Goal: Check status: Check status

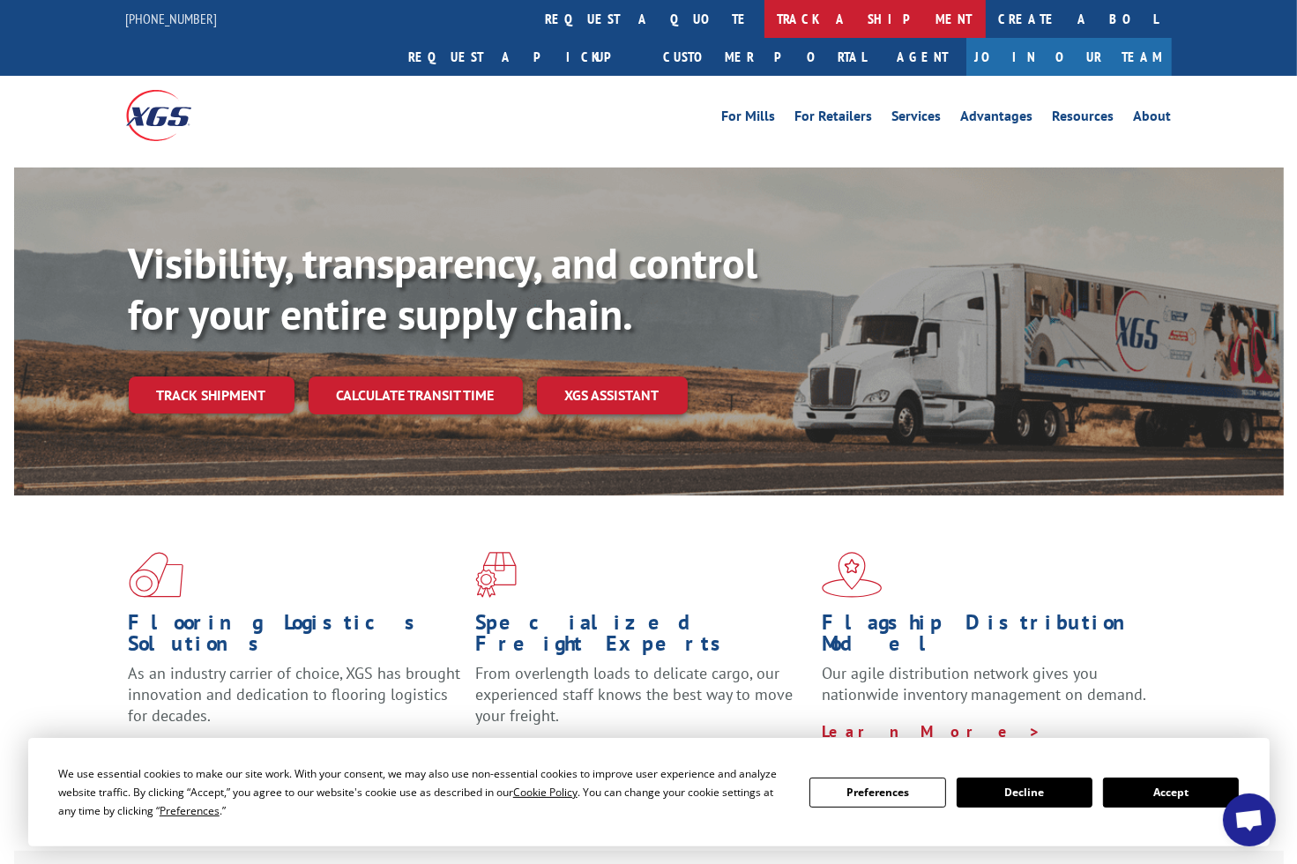
click at [764, 19] on link "track a shipment" at bounding box center [874, 19] width 221 height 38
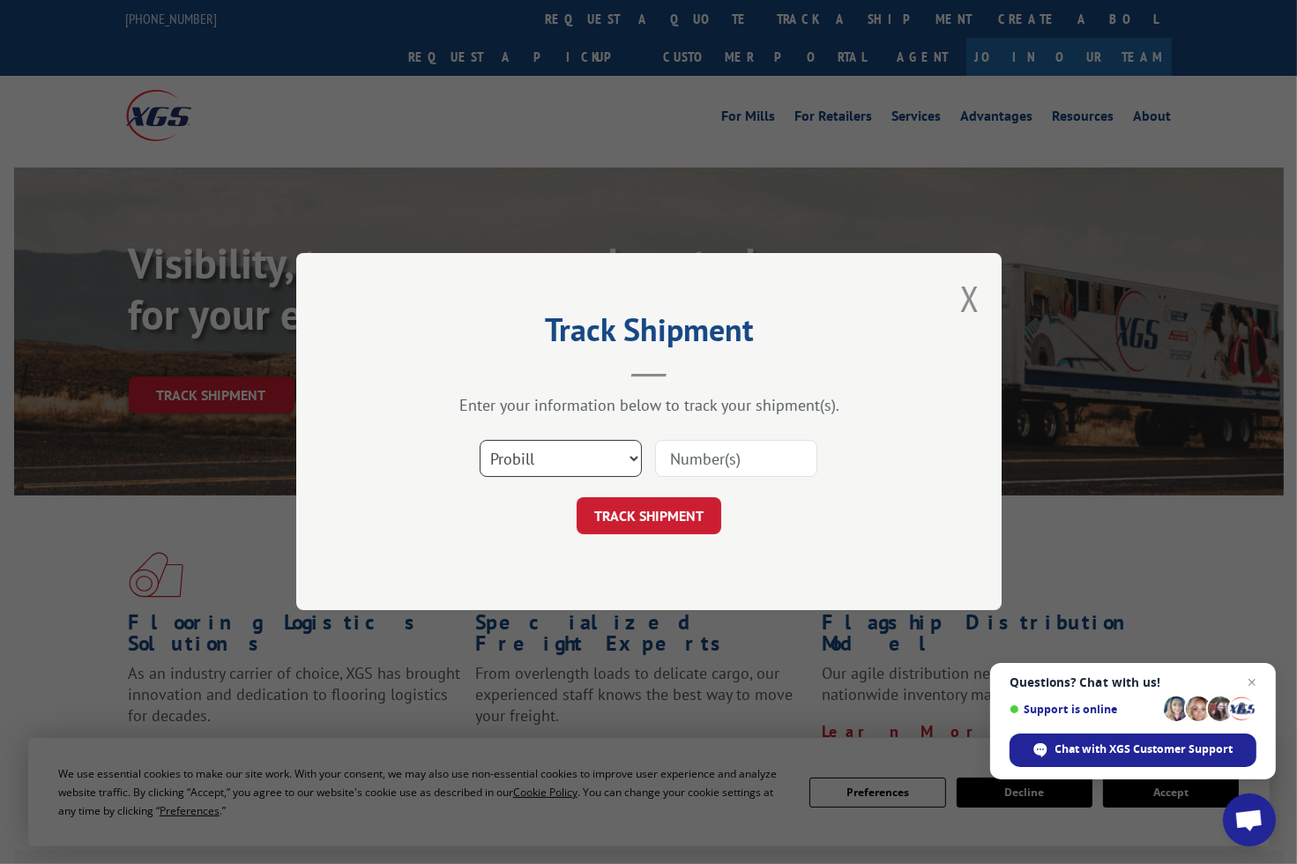
click at [613, 461] on select "Select category... Probill BOL PO" at bounding box center [561, 459] width 162 height 37
click at [593, 455] on select "Select category... Probill BOL PO" at bounding box center [561, 459] width 162 height 37
click at [674, 461] on input at bounding box center [736, 459] width 162 height 37
click at [675, 465] on input at bounding box center [736, 459] width 162 height 37
paste input "17702408"
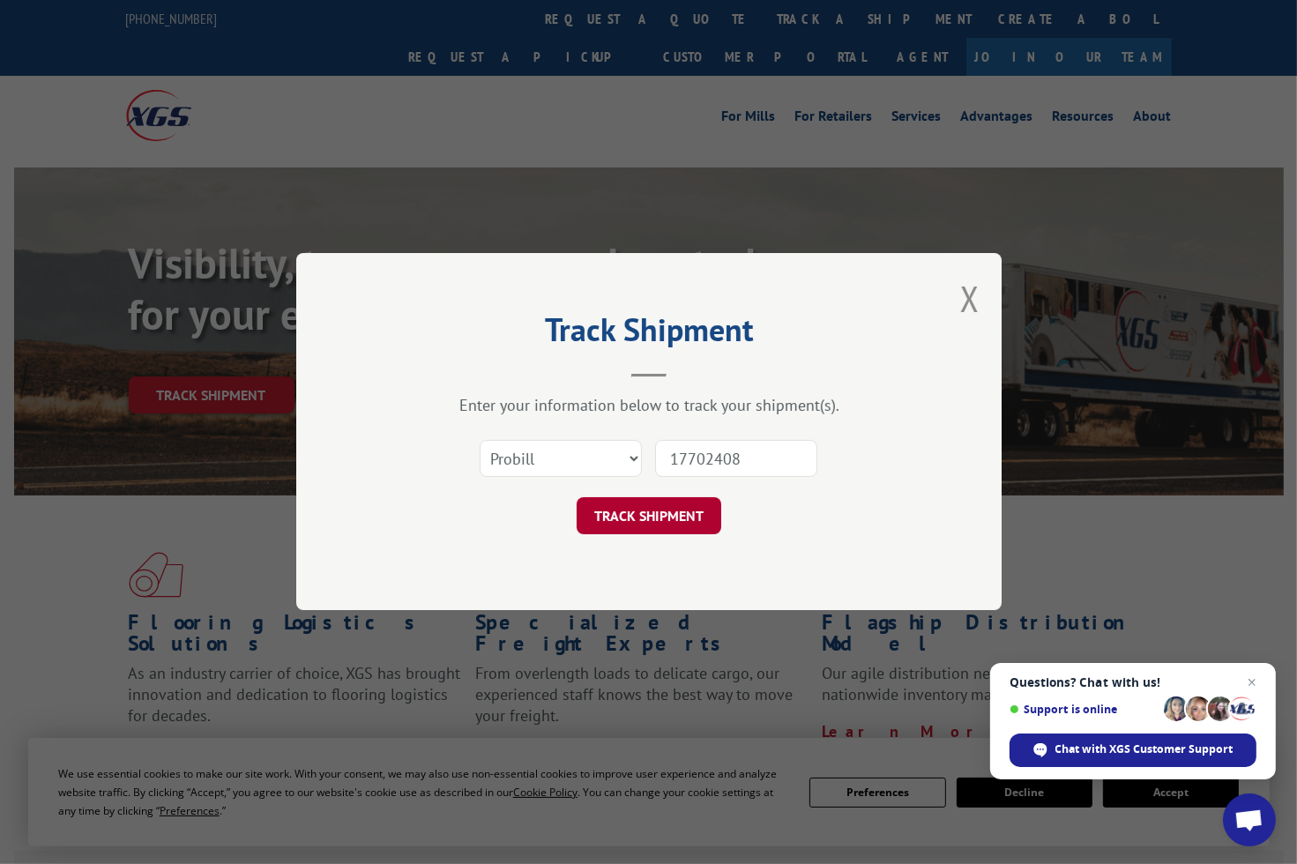
type input "17702408"
click at [677, 509] on button "TRACK SHIPMENT" at bounding box center [649, 516] width 145 height 37
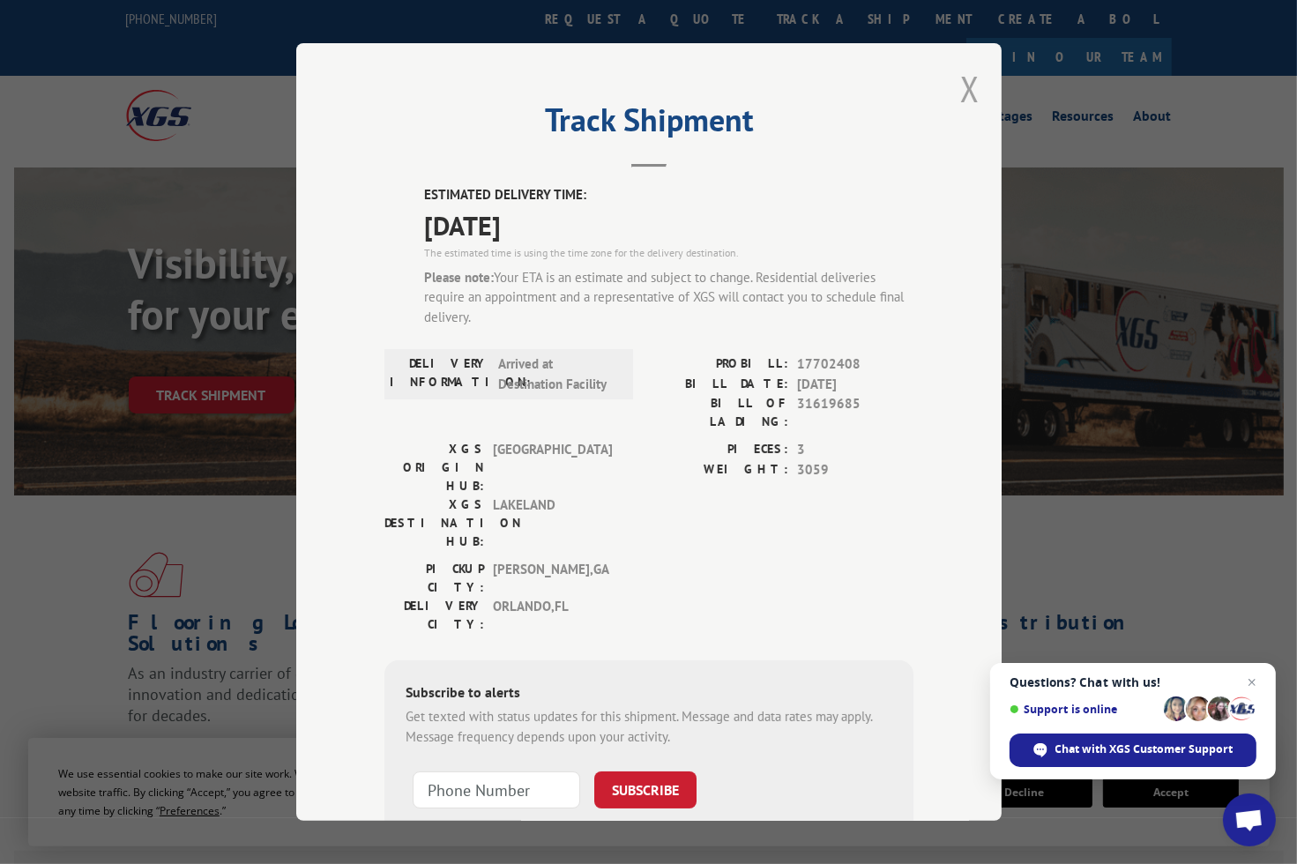
click at [960, 81] on button "Close modal" at bounding box center [969, 88] width 19 height 47
